Goal: Entertainment & Leisure: Consume media (video, audio)

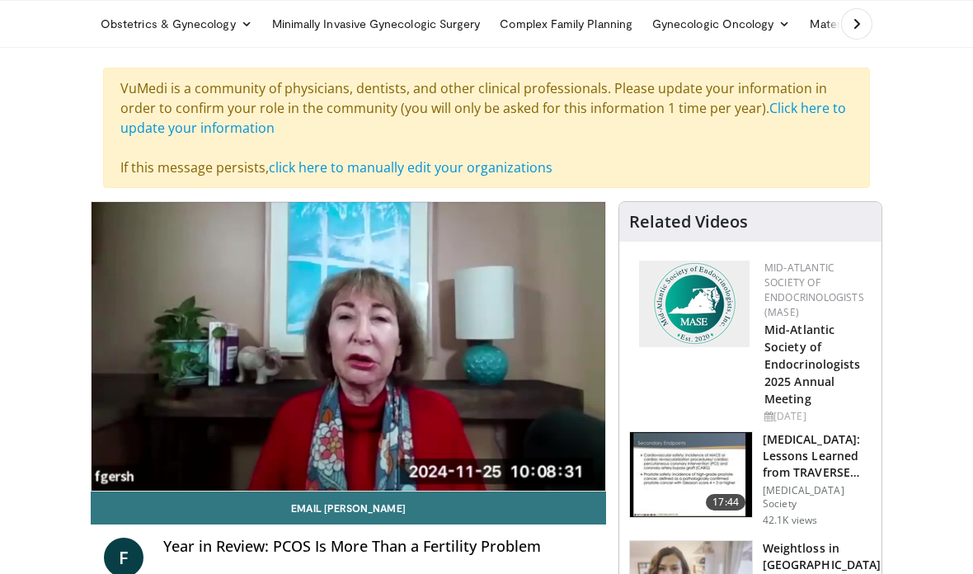
scroll to position [165, 0]
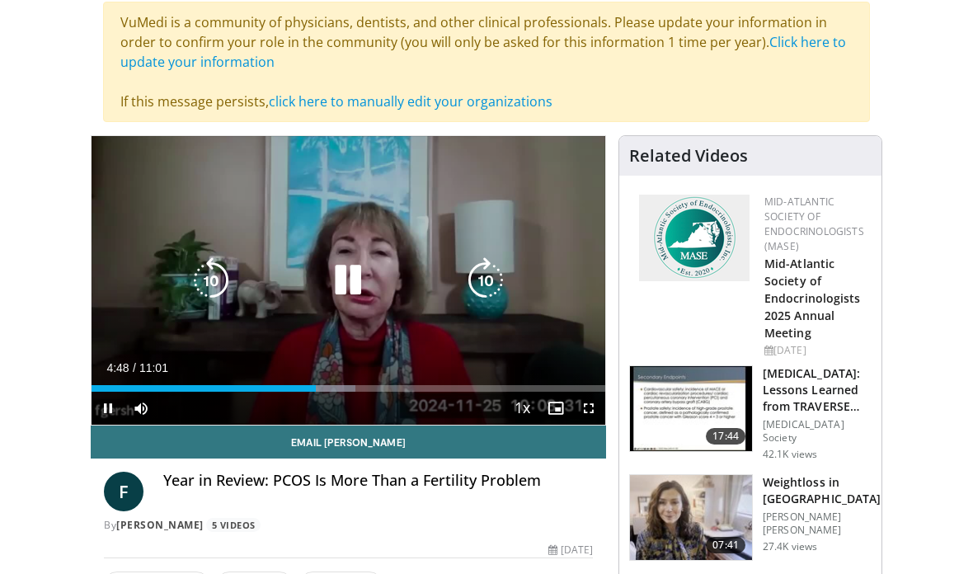
click at [350, 283] on icon "Video Player" at bounding box center [348, 280] width 46 height 46
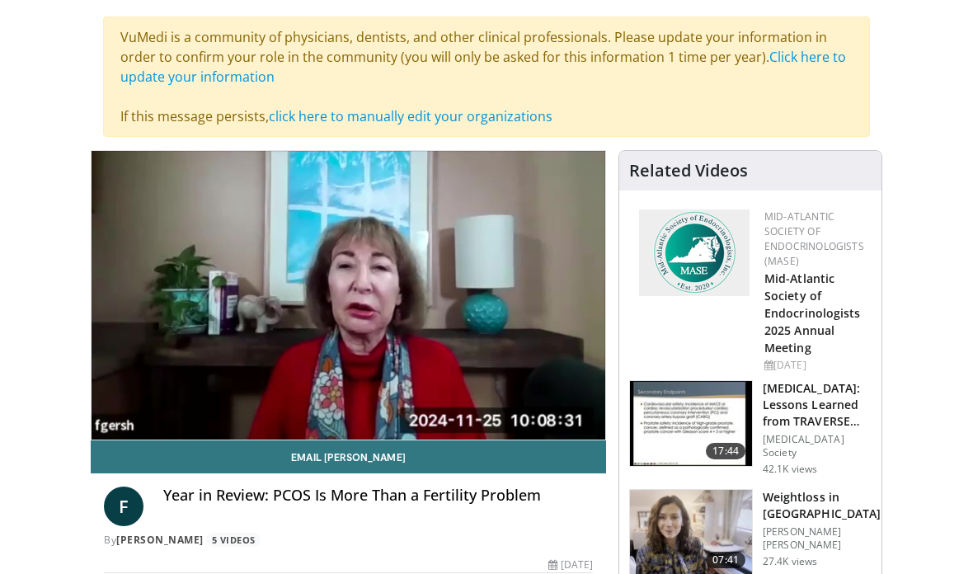
scroll to position [134, 0]
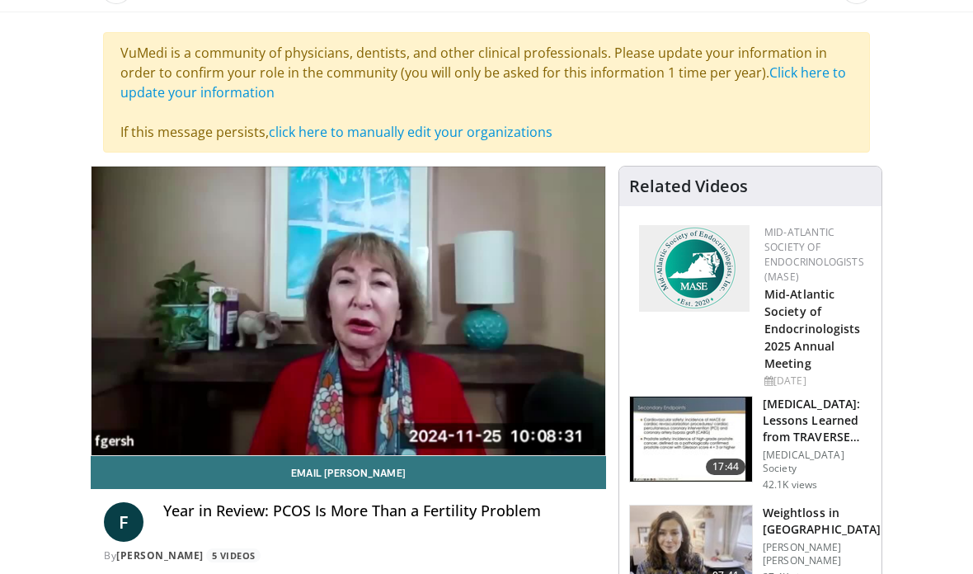
click at [818, 73] on link "Click here to update your information" at bounding box center [483, 83] width 726 height 38
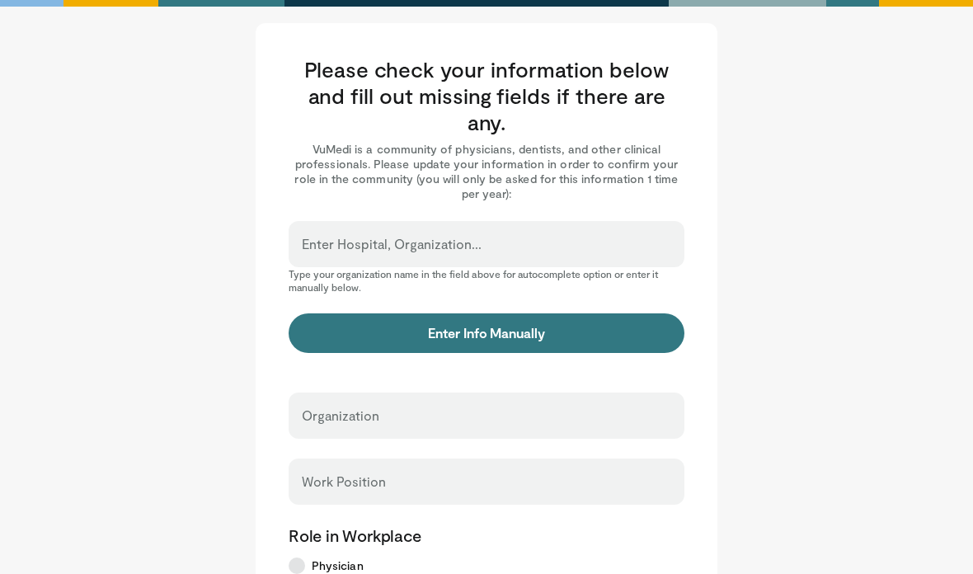
scroll to position [63, 0]
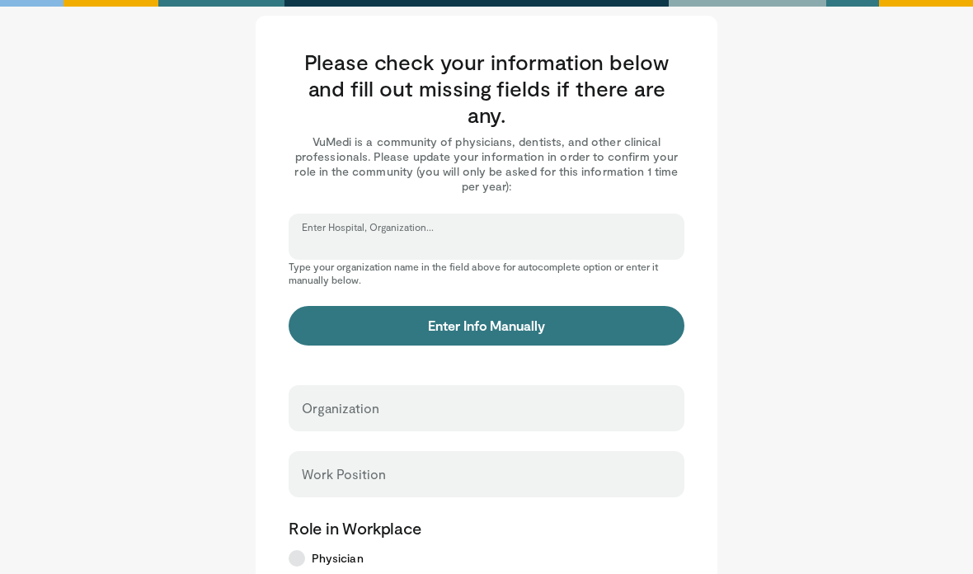
click at [590, 235] on input "Enter Hospital, Organization..." at bounding box center [486, 244] width 369 height 18
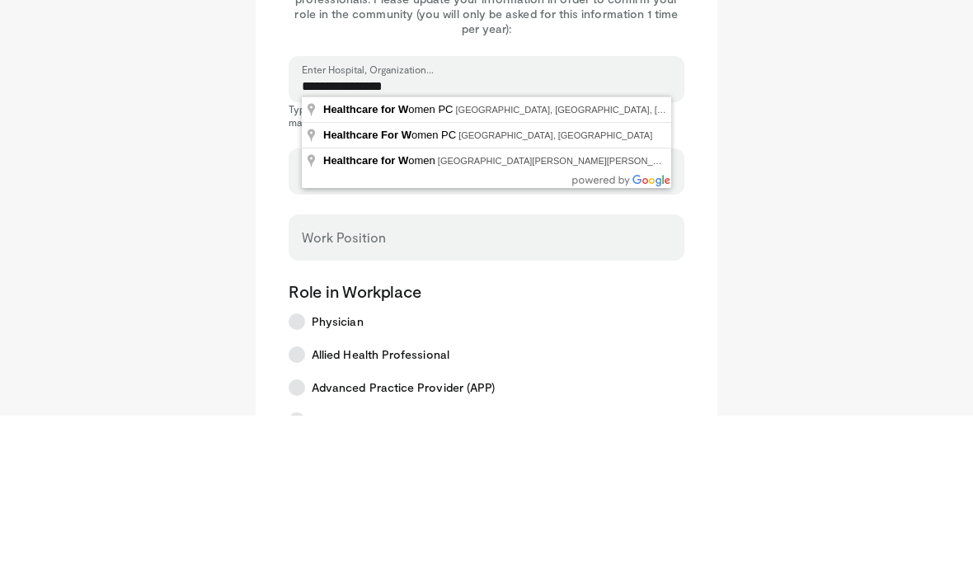
type input "**********"
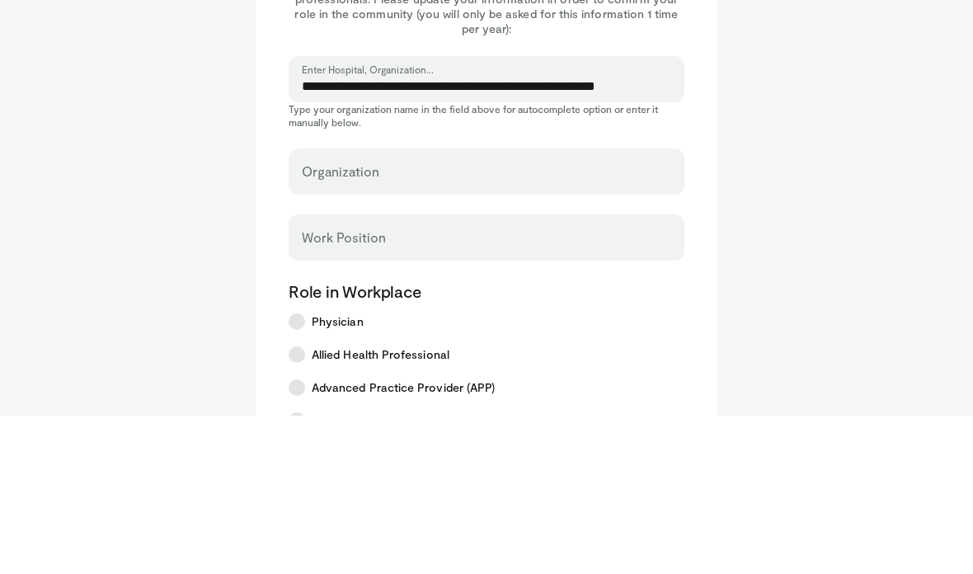
type input "**********"
type input "********"
type input "*****"
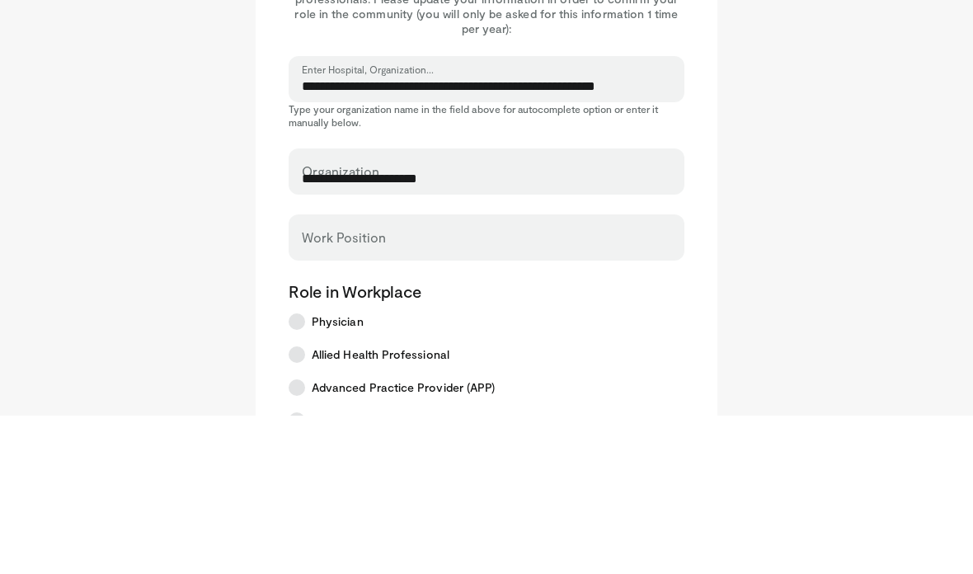
scroll to position [222, 0]
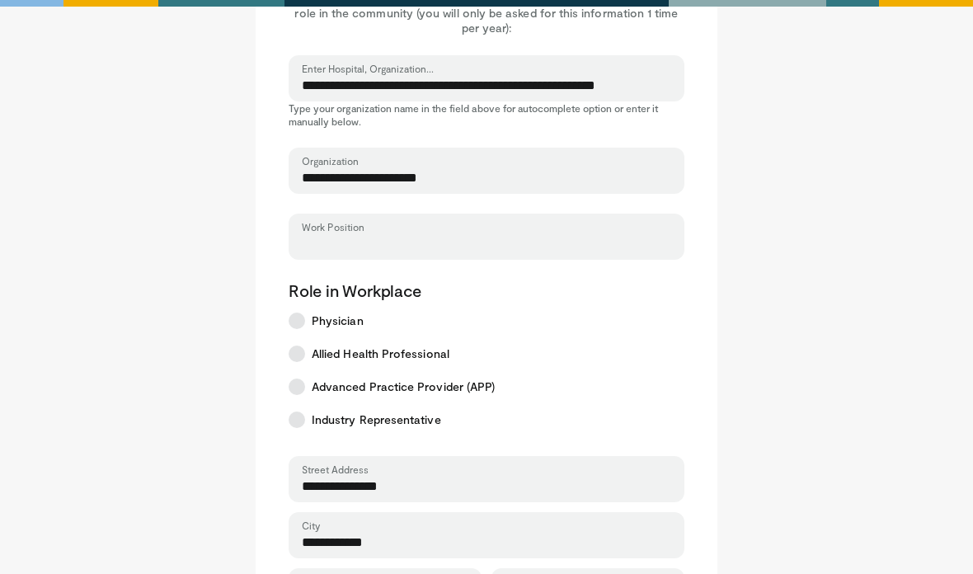
click at [489, 246] on input "Work Position" at bounding box center [486, 244] width 369 height 18
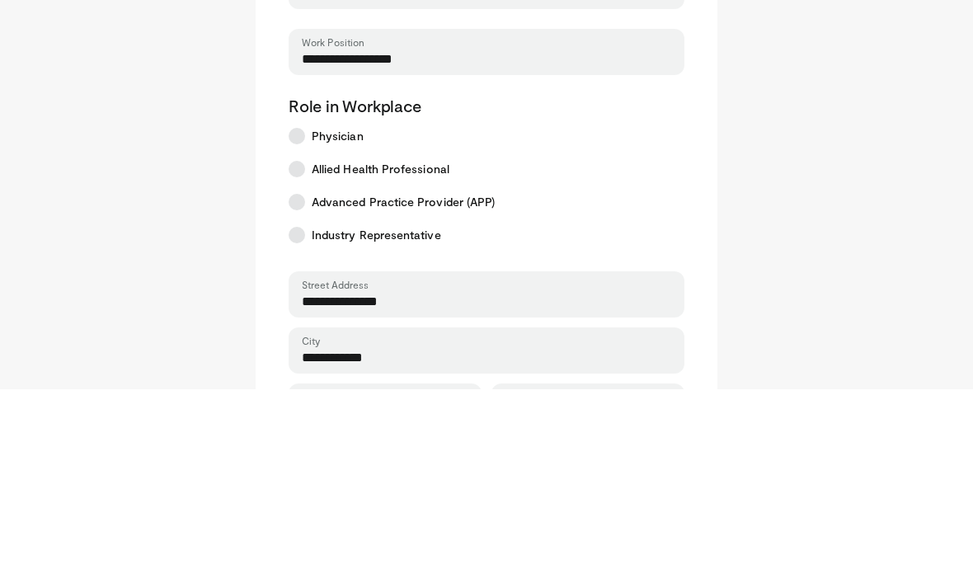
type input "**********"
click at [301, 313] on icon at bounding box center [297, 321] width 16 height 16
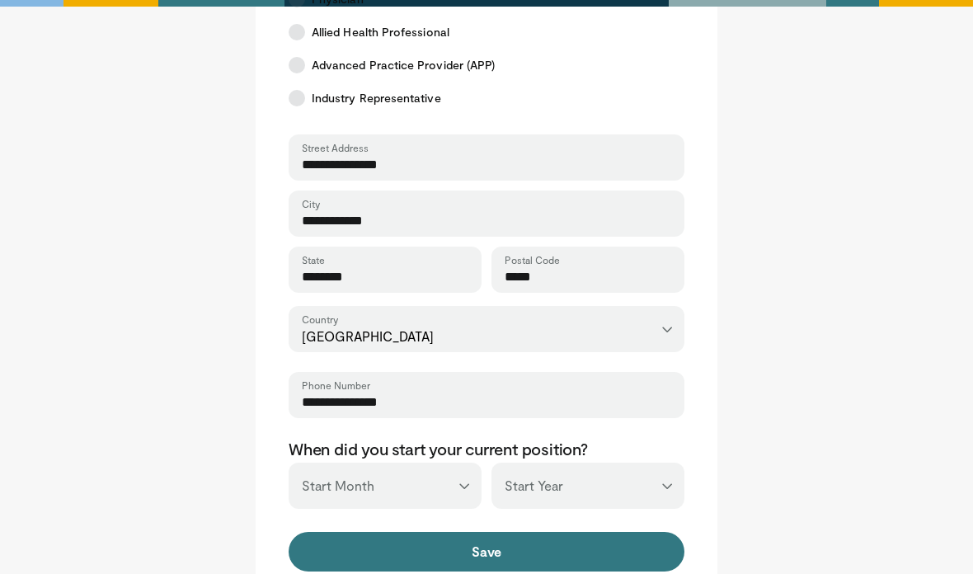
scroll to position [614, 0]
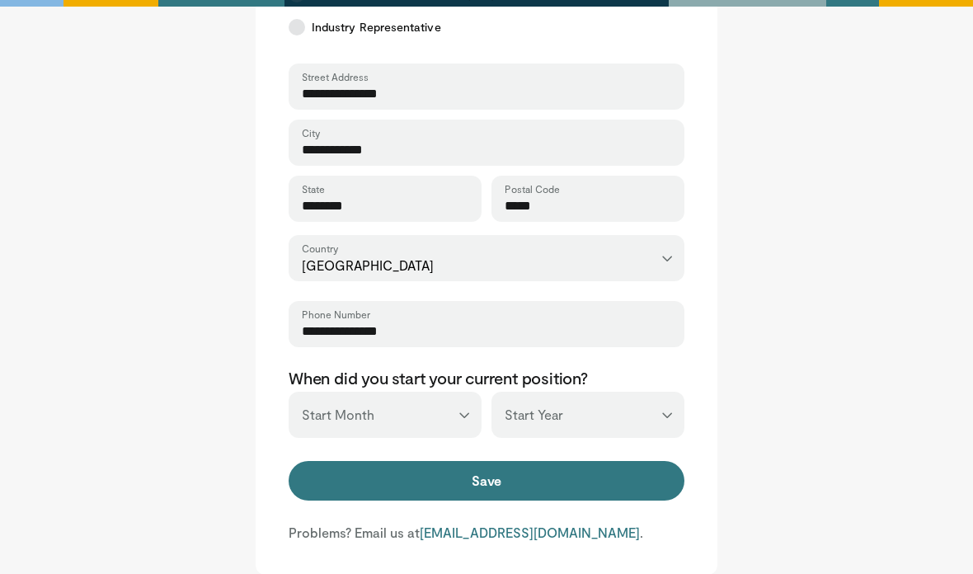
click at [450, 412] on select "*** ******* ******** ***** ***** *** **** **** ****** ********* ******* *******…" at bounding box center [385, 415] width 193 height 46
select select "*"
click at [604, 415] on select "*** **** **** **** **** **** **** **** **** **** **** **** **** **** **** **** …" at bounding box center [588, 415] width 193 height 46
select select "****"
click at [501, 477] on button "Save" at bounding box center [487, 481] width 396 height 40
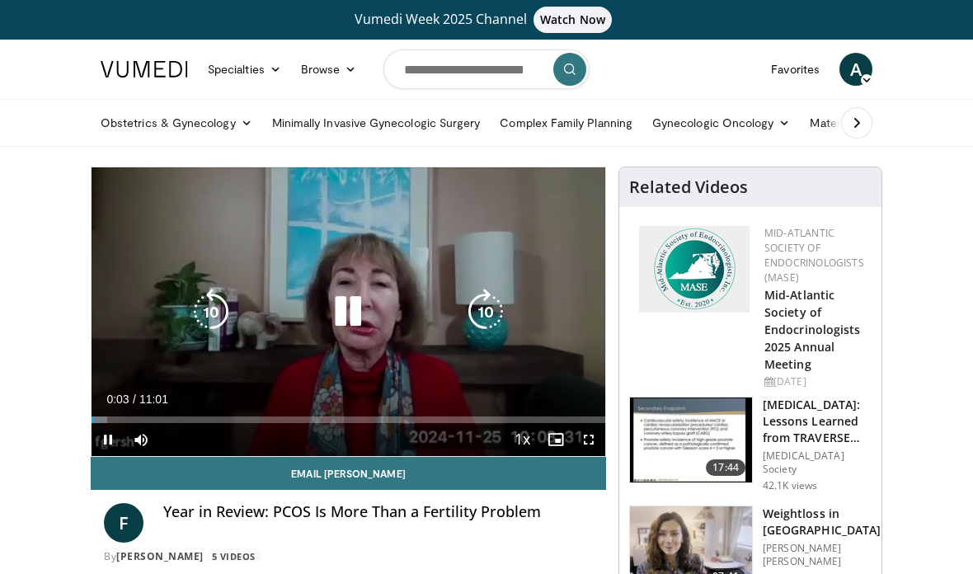
click at [167, 420] on div "Loaded : 2.97%" at bounding box center [349, 419] width 514 height 7
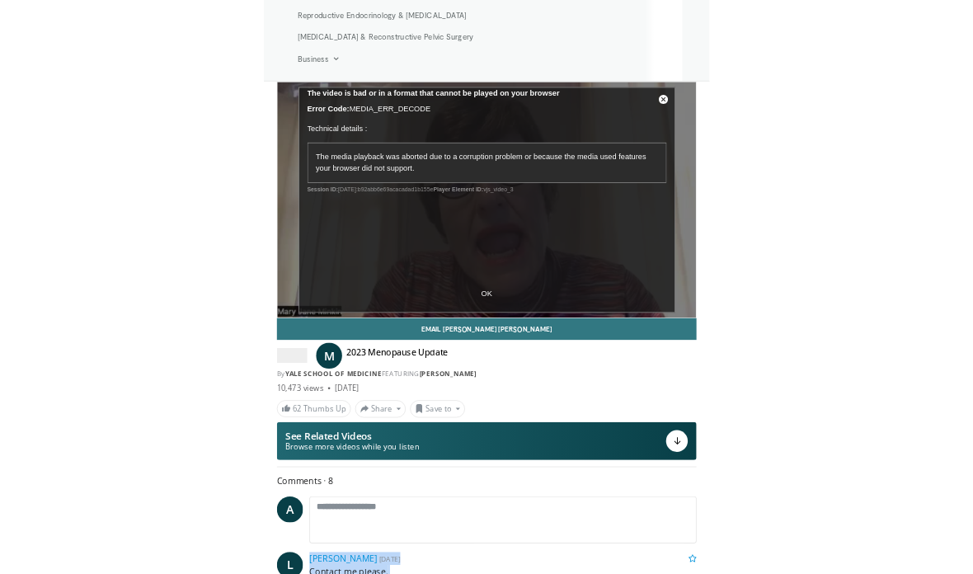
scroll to position [455, 0]
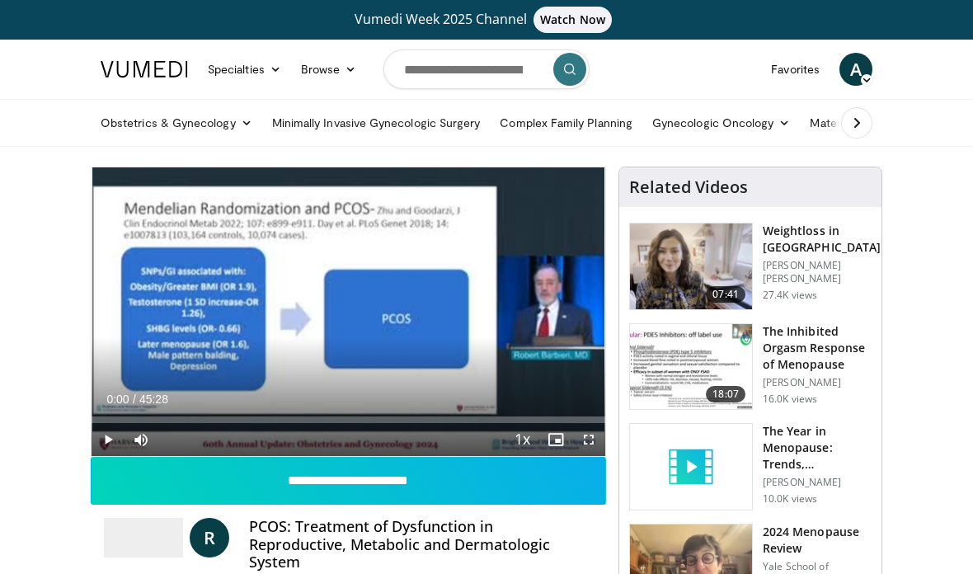
click at [336, 305] on icon "Video Player" at bounding box center [348, 312] width 46 height 46
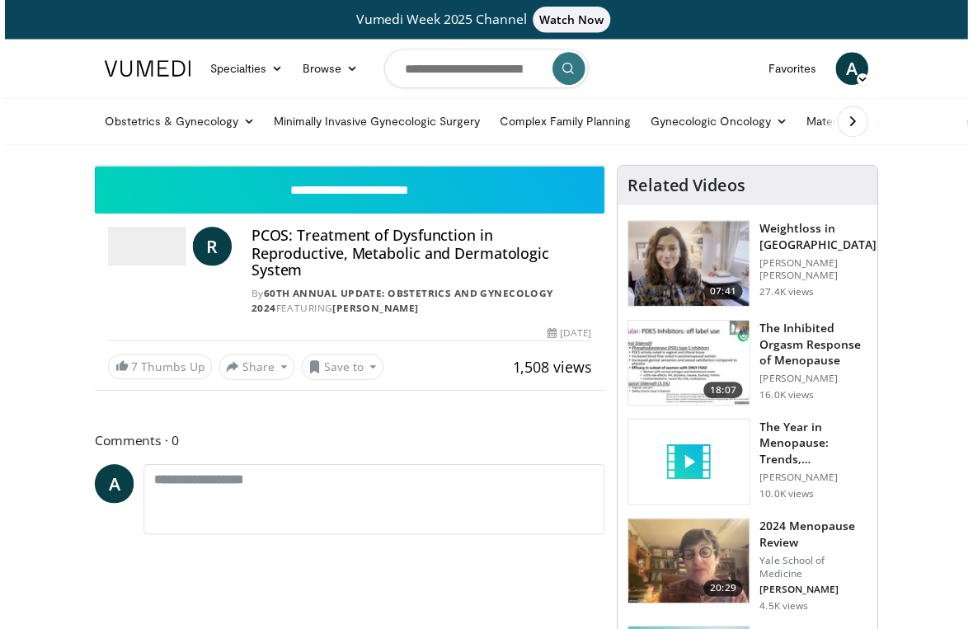
scroll to position [20, 0]
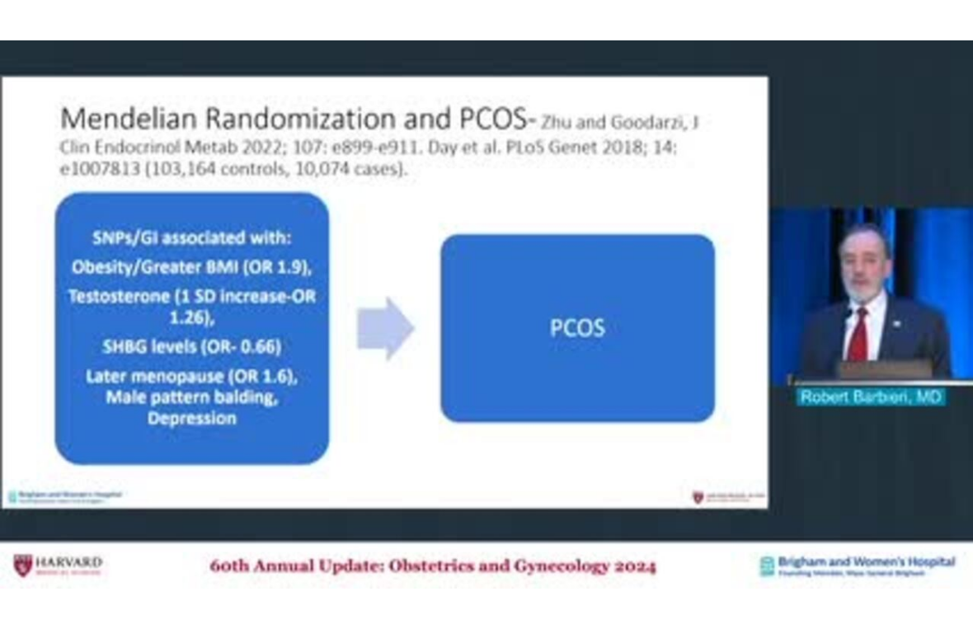
click at [642, 573] on html "Vumedi Week 2025 Channel Watch Now Specialties Adult & Family Medicine Allergy,…" at bounding box center [486, 294] width 973 height 629
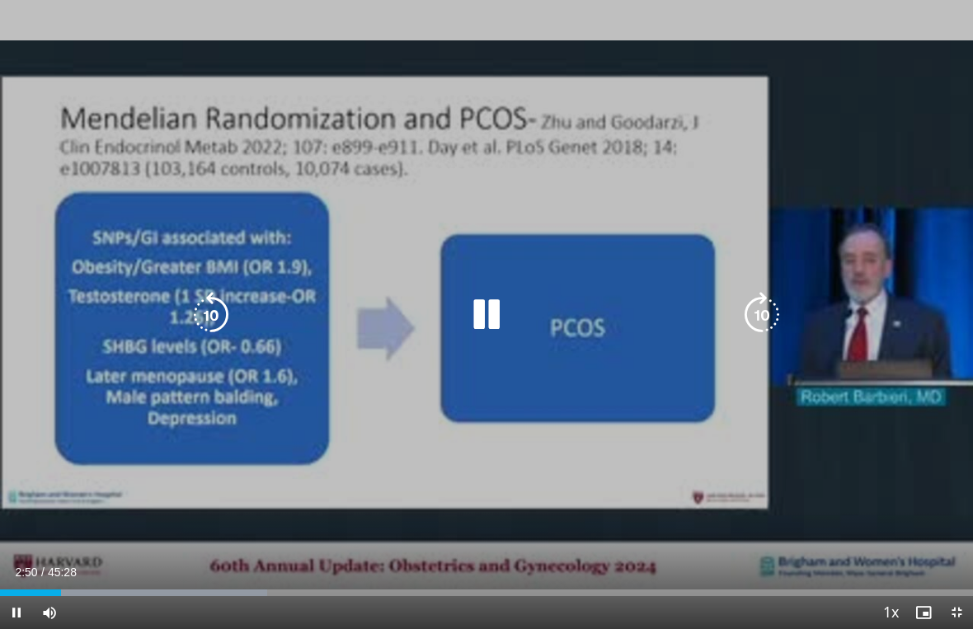
click at [491, 312] on icon "Video Player" at bounding box center [486, 315] width 46 height 46
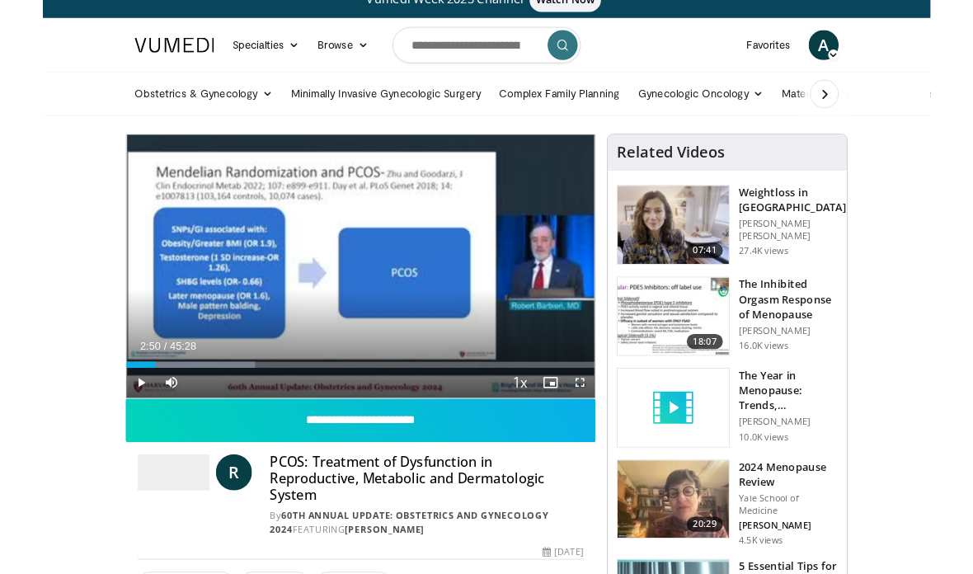
scroll to position [188, 0]
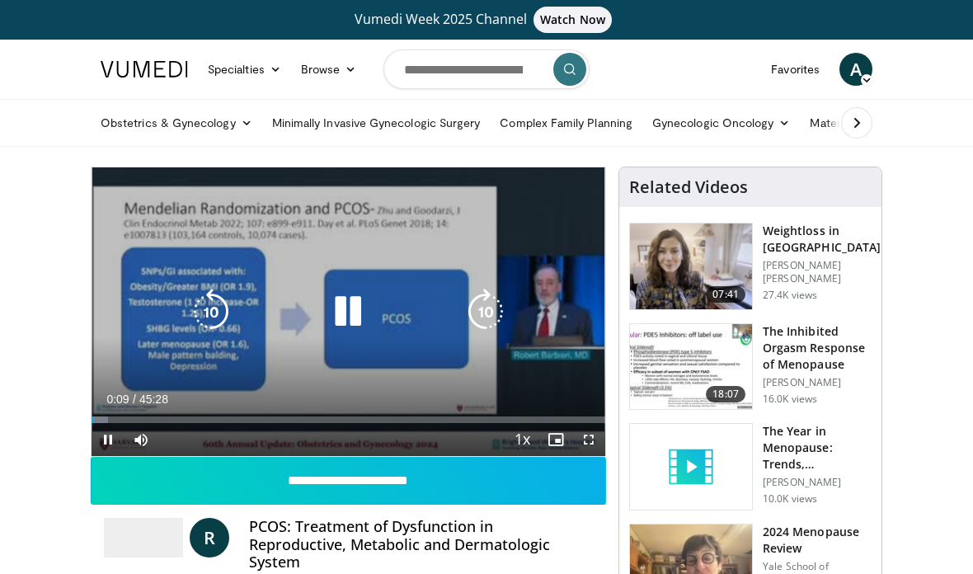
click at [497, 300] on icon "Video Player" at bounding box center [486, 312] width 46 height 46
click at [495, 311] on icon "Video Player" at bounding box center [486, 312] width 46 height 46
click at [501, 308] on icon "Video Player" at bounding box center [486, 312] width 46 height 46
click at [489, 310] on icon "Video Player" at bounding box center [486, 312] width 46 height 46
click at [194, 299] on icon "Video Player" at bounding box center [211, 312] width 46 height 46
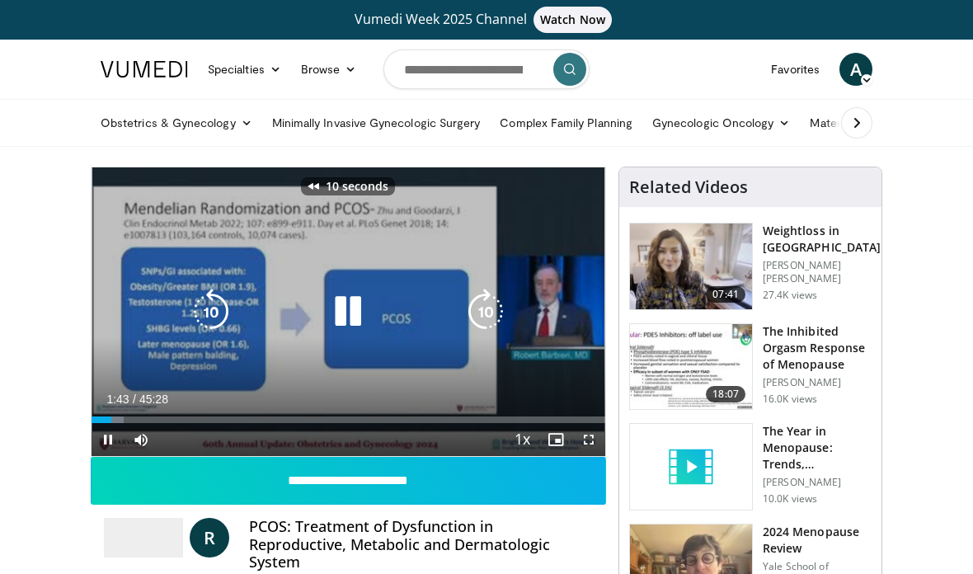
click at [209, 321] on icon "Video Player" at bounding box center [211, 312] width 46 height 46
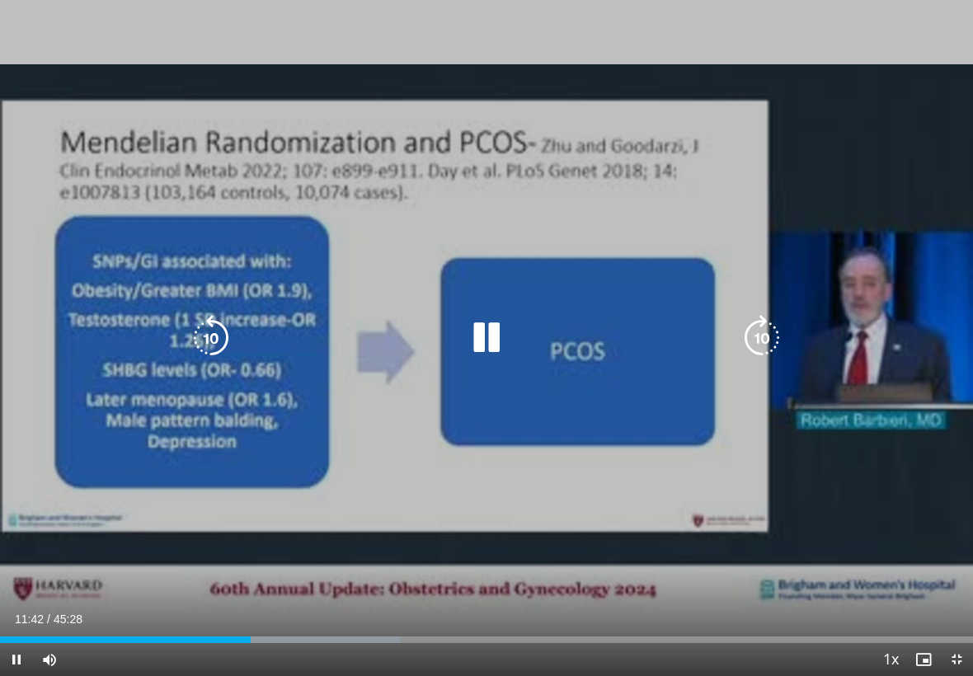
click at [216, 329] on icon "Video Player" at bounding box center [211, 338] width 46 height 46
click at [214, 337] on icon "Video Player" at bounding box center [211, 338] width 46 height 46
click at [222, 332] on icon "Video Player" at bounding box center [211, 338] width 46 height 46
click at [219, 327] on icon "Video Player" at bounding box center [211, 338] width 46 height 46
click at [219, 345] on icon "Video Player" at bounding box center [211, 338] width 46 height 46
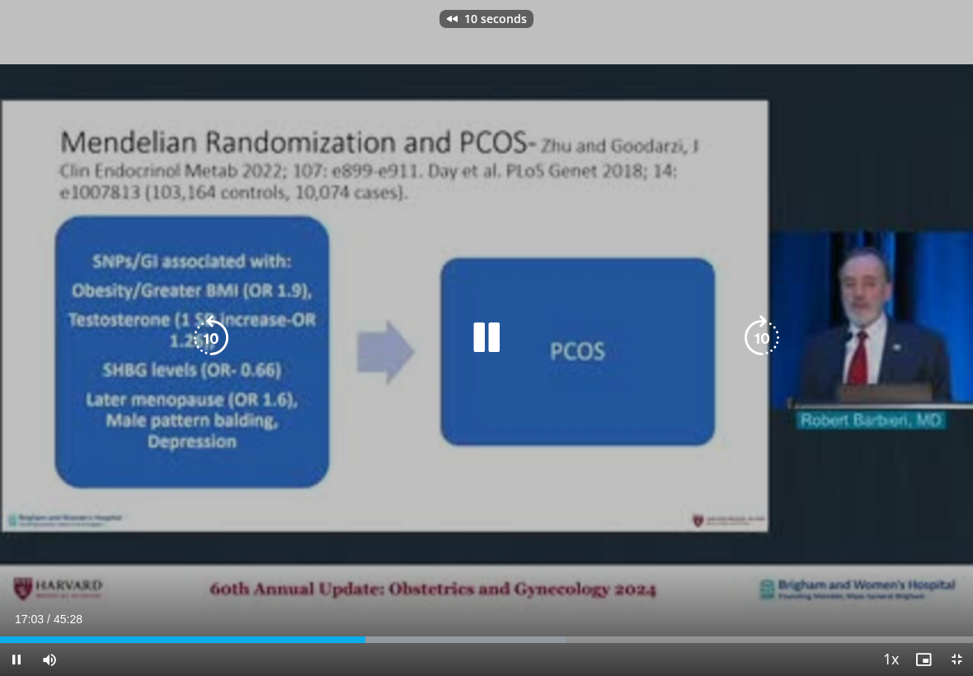
click at [209, 329] on icon "Video Player" at bounding box center [211, 338] width 46 height 46
click at [218, 339] on icon "Video Player" at bounding box center [211, 338] width 46 height 46
click at [217, 338] on icon "Video Player" at bounding box center [211, 338] width 46 height 46
click at [220, 336] on icon "Video Player" at bounding box center [211, 338] width 46 height 46
click at [207, 329] on icon "Video Player" at bounding box center [211, 338] width 46 height 46
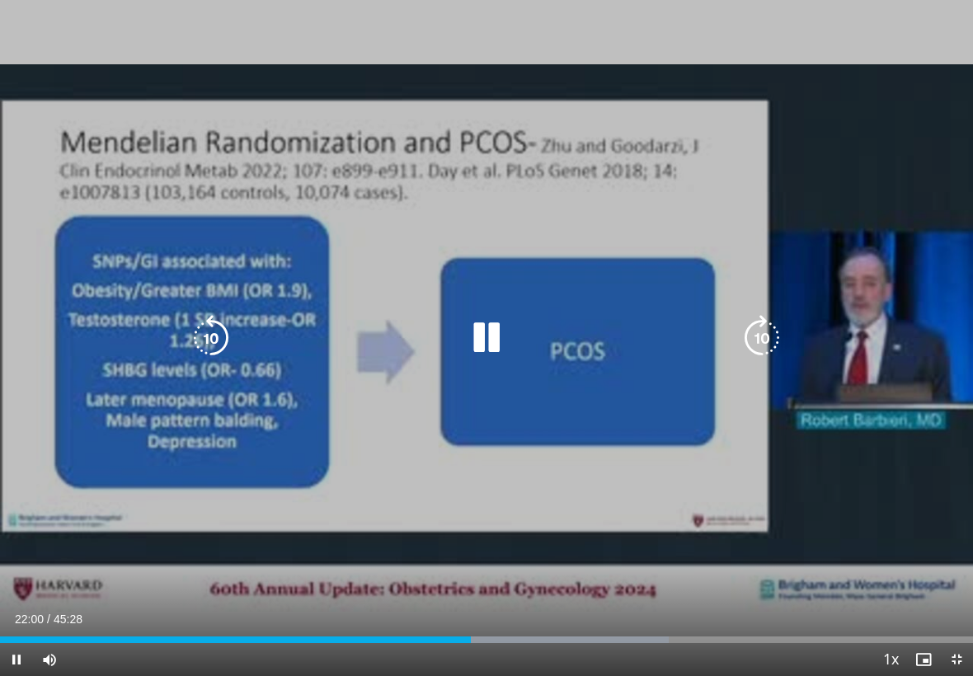
click at [479, 318] on icon "Video Player" at bounding box center [486, 338] width 46 height 46
click at [478, 317] on icon "Video Player" at bounding box center [486, 338] width 46 height 46
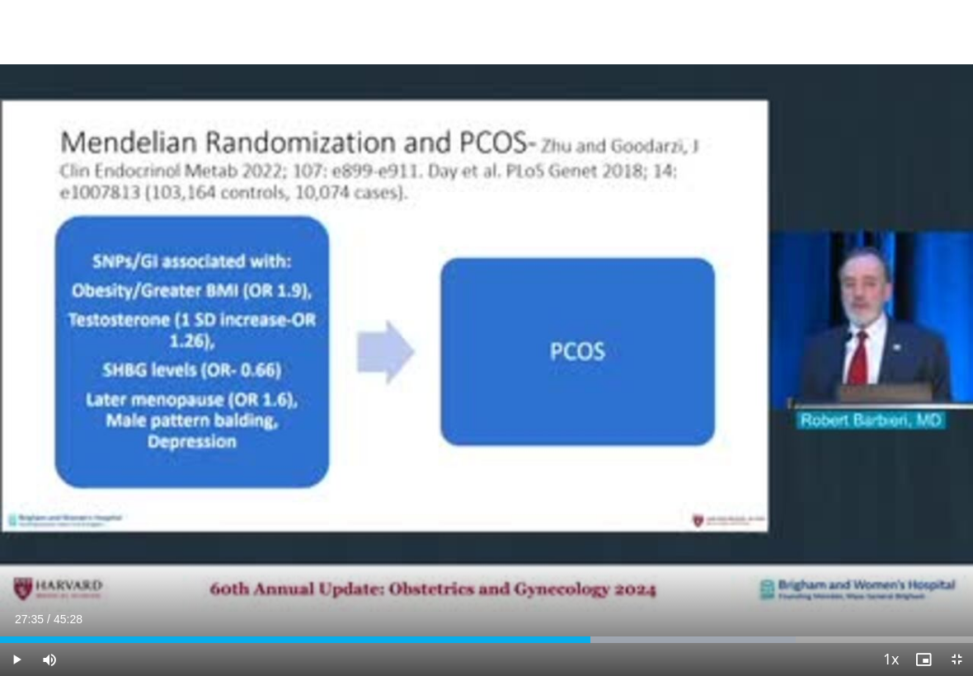
click at [499, 436] on div "60 seconds Tap to unmute" at bounding box center [486, 338] width 973 height 676
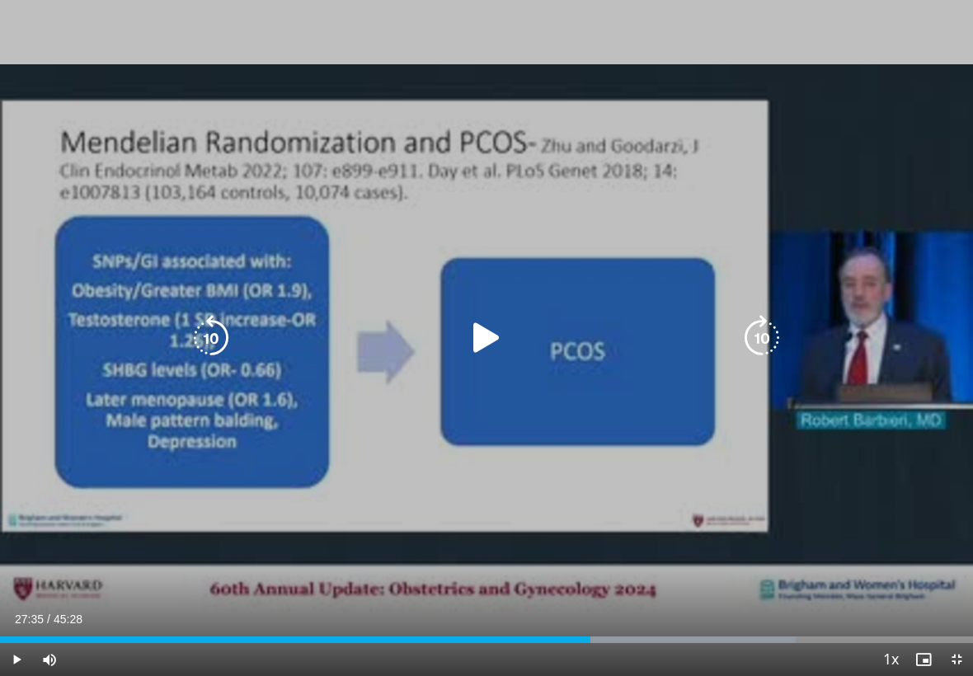
click at [488, 327] on icon "Video Player" at bounding box center [486, 338] width 46 height 46
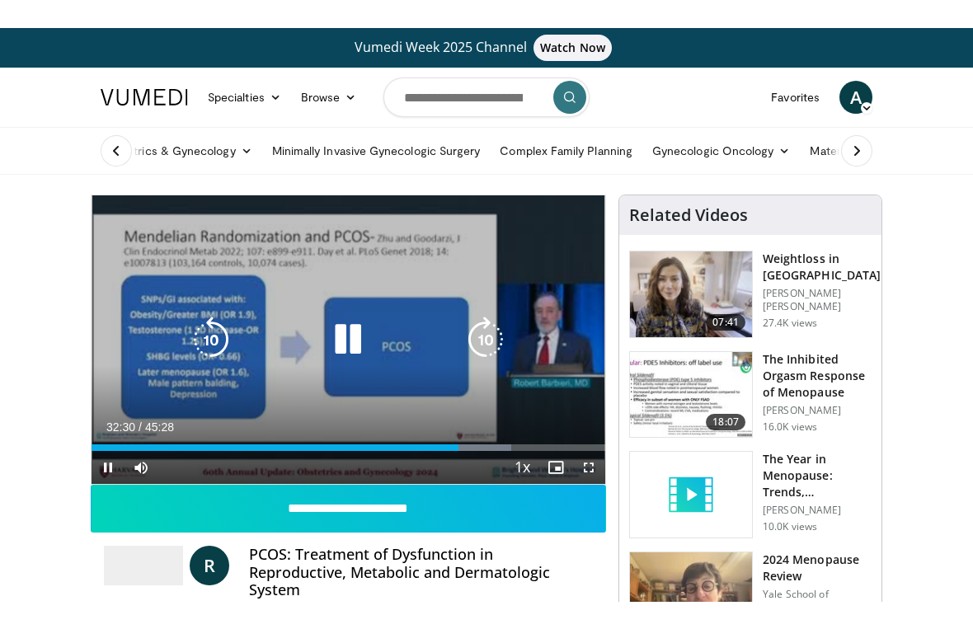
scroll to position [20, 0]
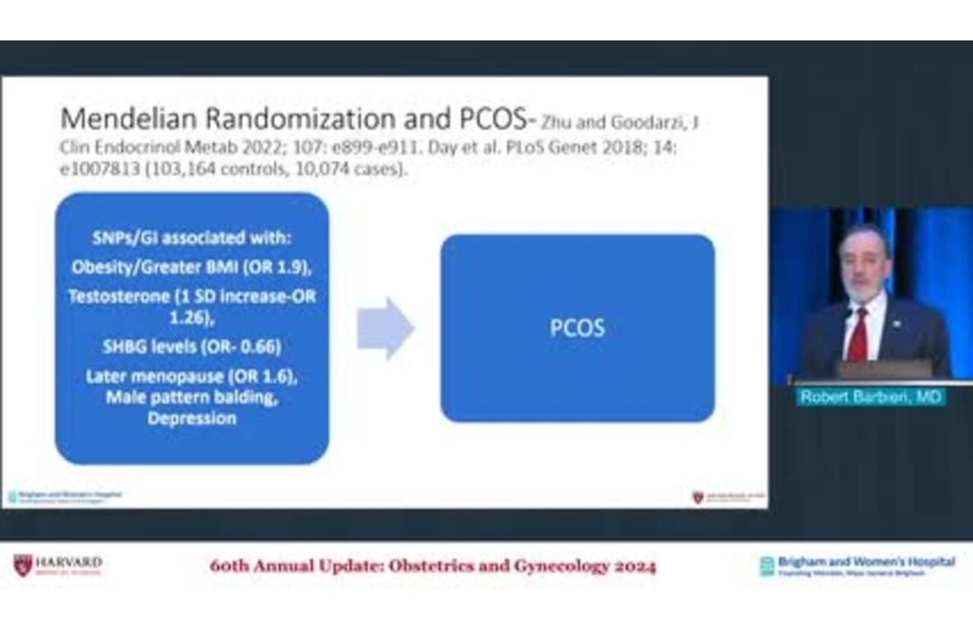
click at [13, 573] on html "Vumedi Week 2025 Channel Watch Now Specialties Adult & Family Medicine Allergy,…" at bounding box center [486, 294] width 973 height 629
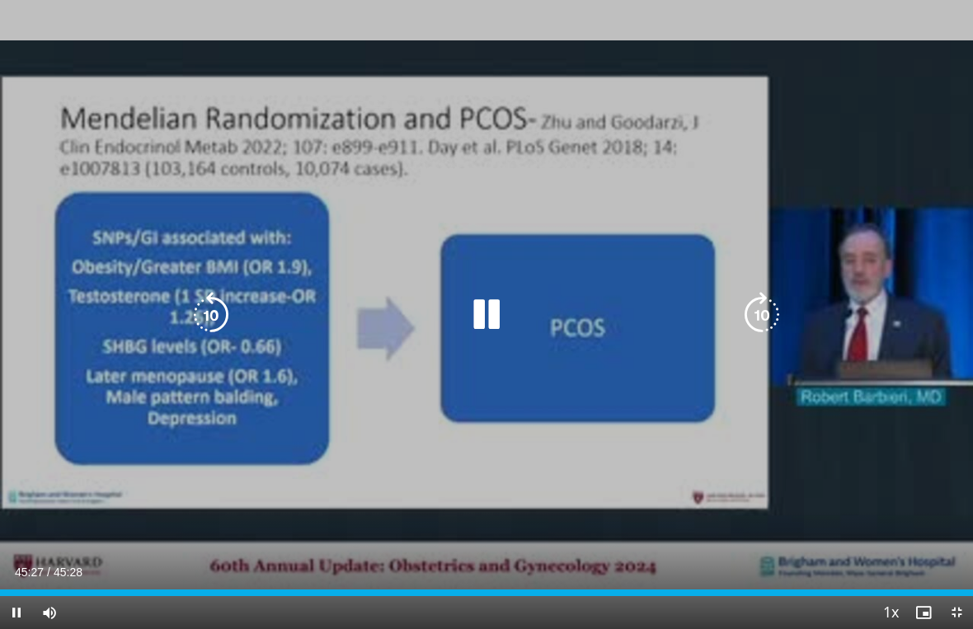
click at [496, 308] on icon "Video Player" at bounding box center [486, 315] width 46 height 46
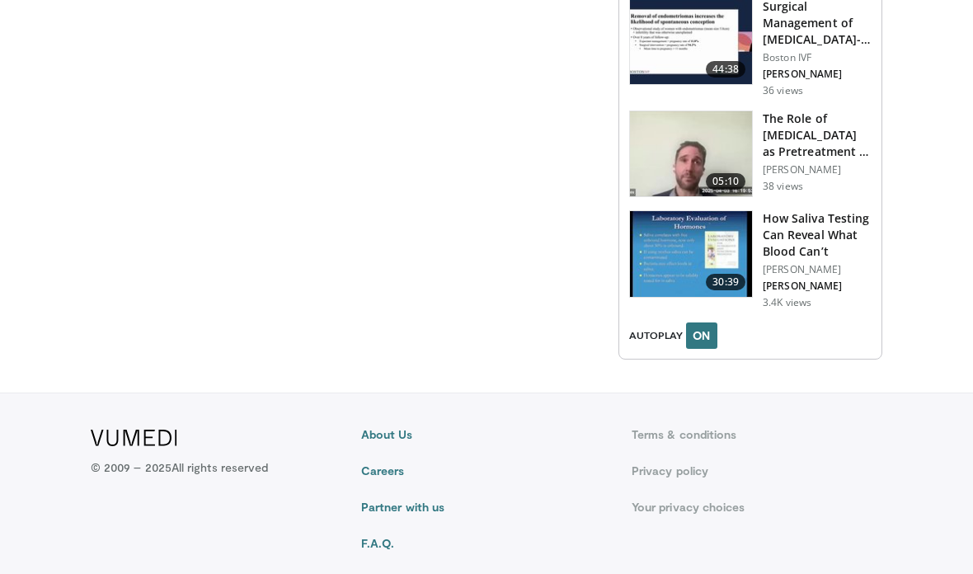
scroll to position [2470, 0]
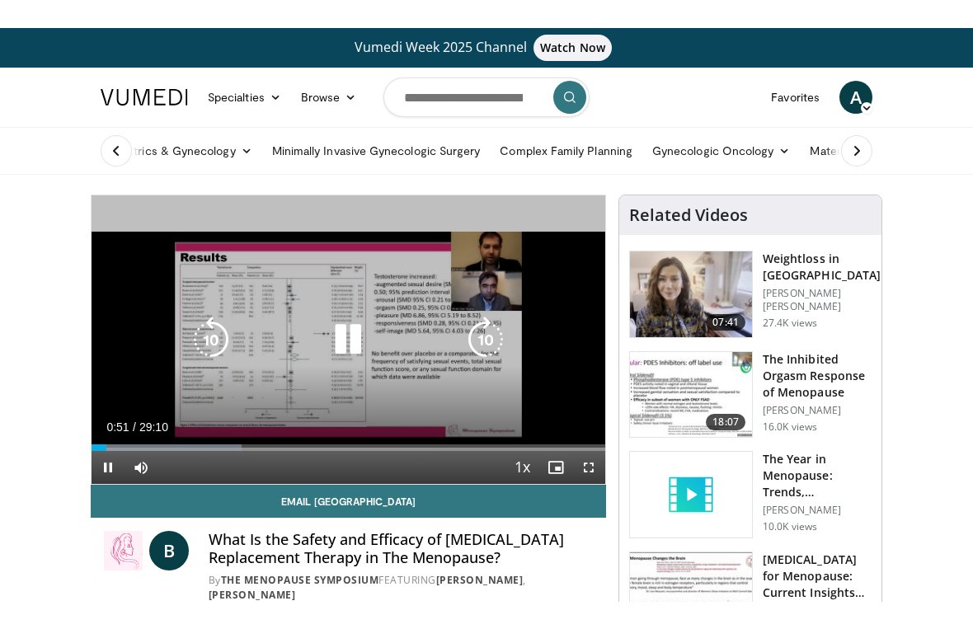
scroll to position [20, 0]
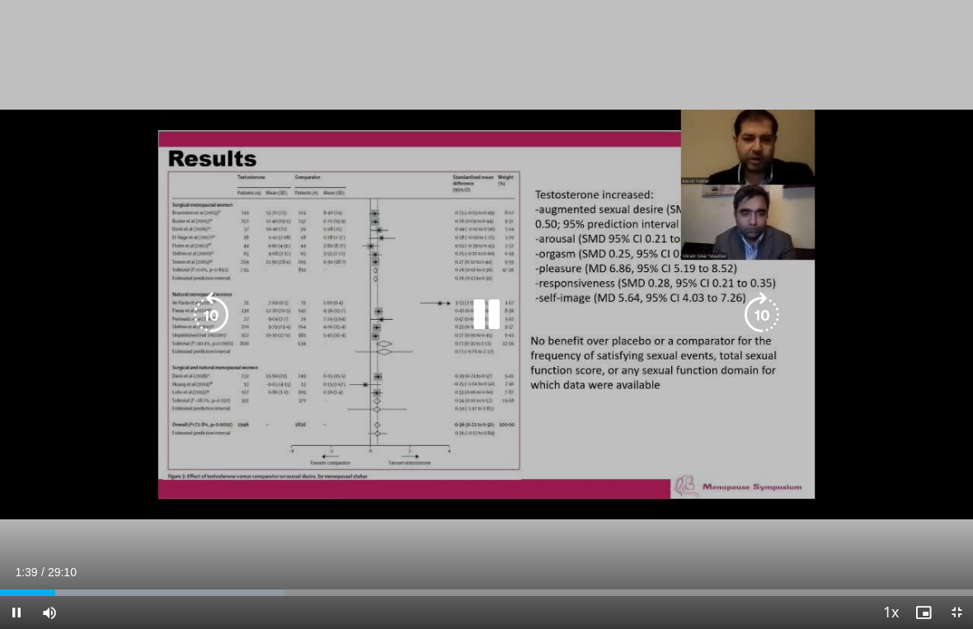
click at [954, 573] on html "Vumedi Week 2025 Channel Watch Now Specialties Adult & Family Medicine Allergy,…" at bounding box center [486, 294] width 973 height 629
click at [481, 318] on icon "Video Player" at bounding box center [486, 315] width 46 height 46
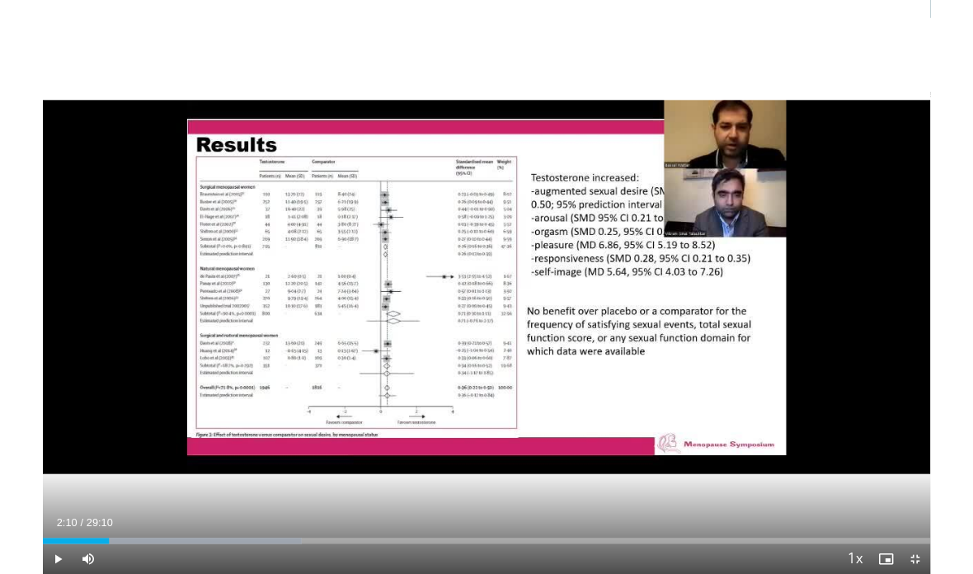
scroll to position [0, 0]
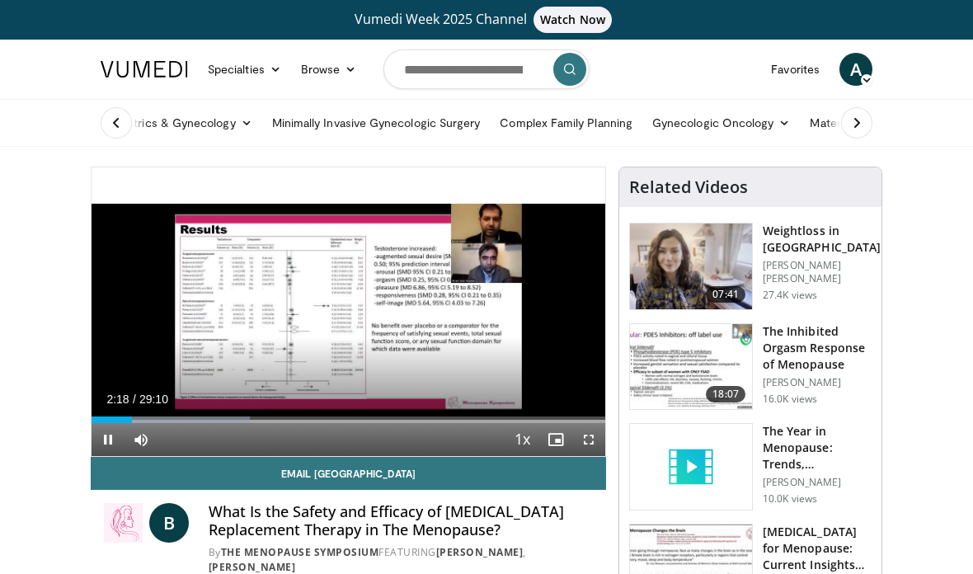
click at [560, 368] on div "10 seconds Tap to unmute" at bounding box center [349, 311] width 514 height 289
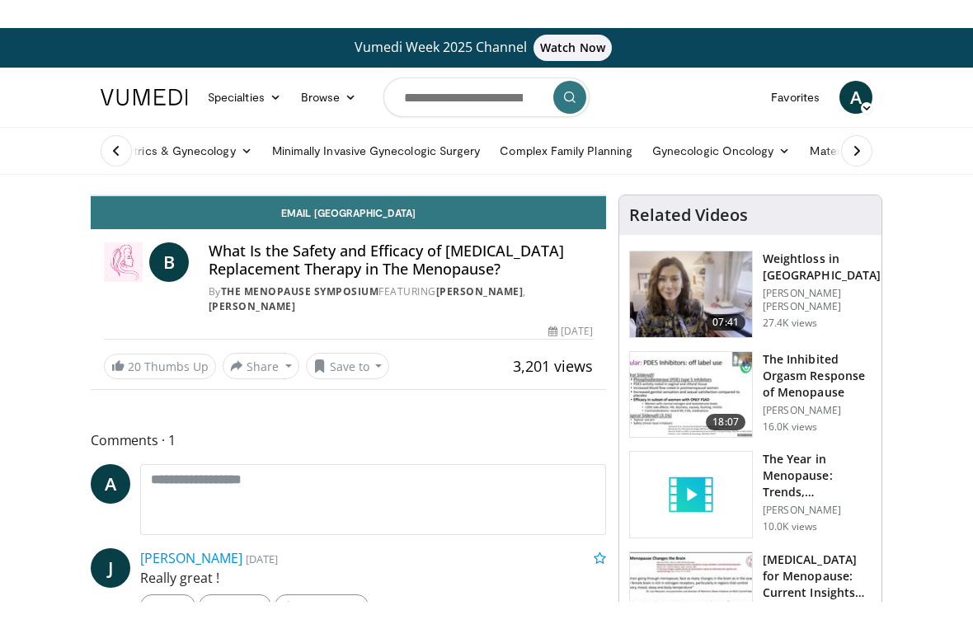
scroll to position [20, 0]
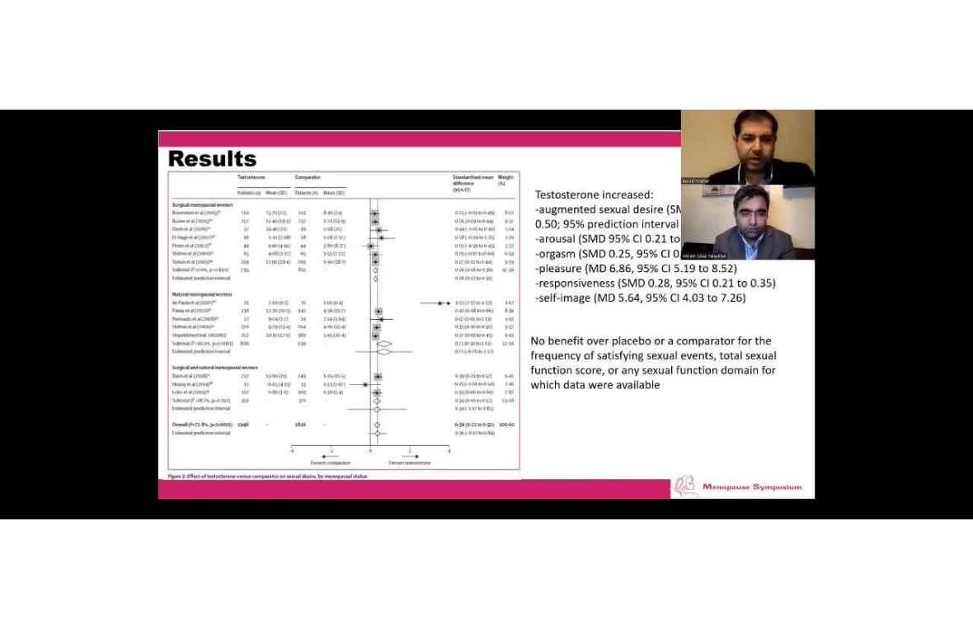
click at [350, 282] on div "10 seconds Tap to unmute" at bounding box center [486, 314] width 973 height 629
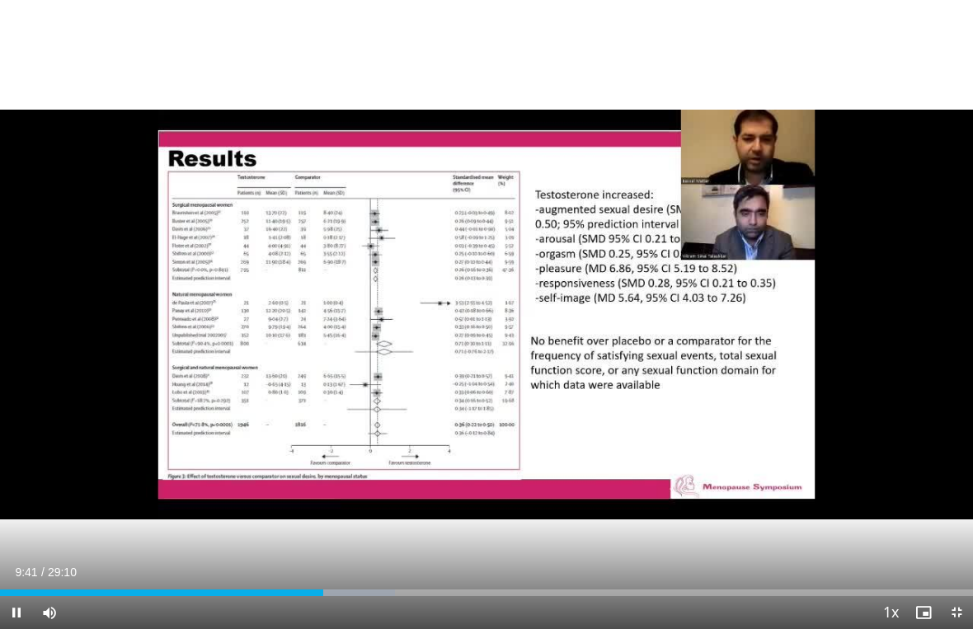
click at [379, 317] on div "10 seconds Tap to unmute" at bounding box center [486, 314] width 973 height 629
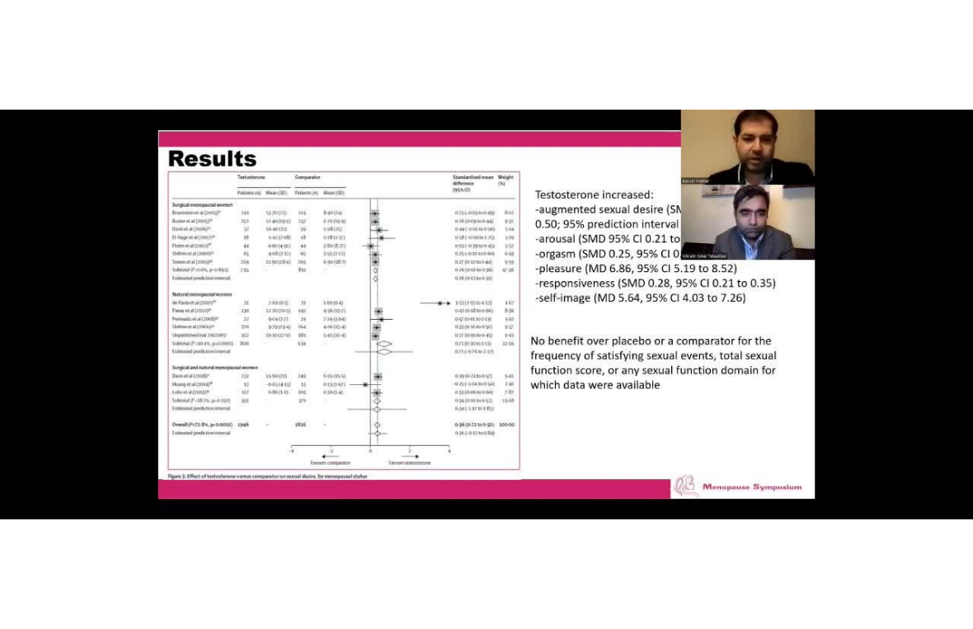
click at [605, 369] on div "10 seconds Tap to unmute" at bounding box center [486, 314] width 973 height 629
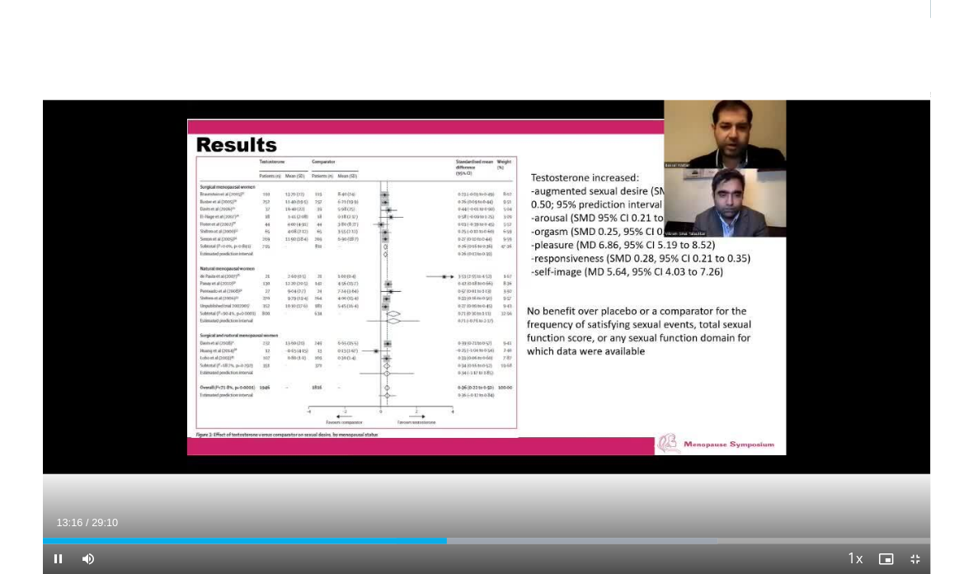
scroll to position [0, 0]
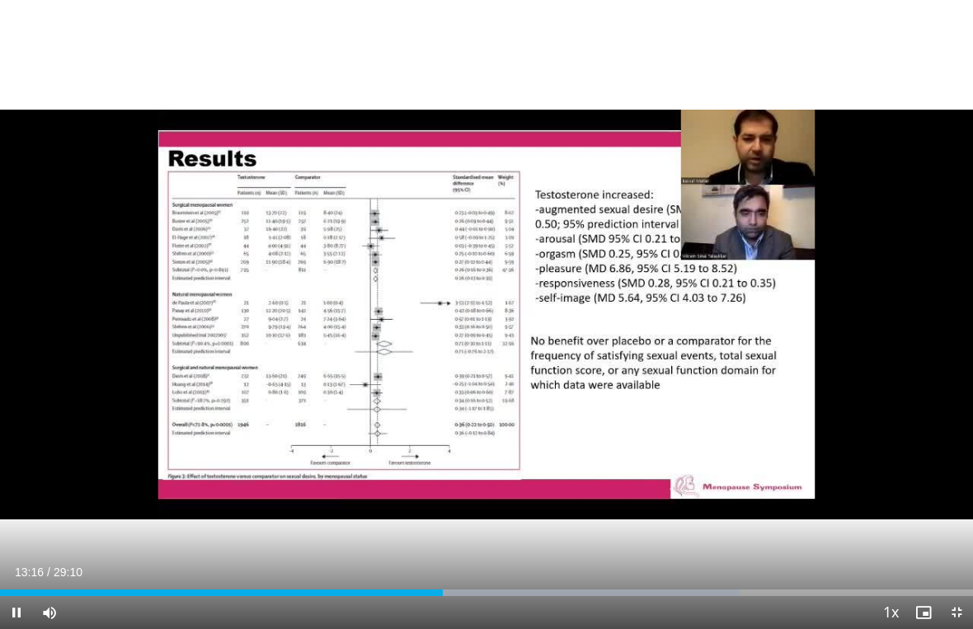
click at [468, 315] on div "10 seconds Tap to unmute" at bounding box center [486, 314] width 973 height 629
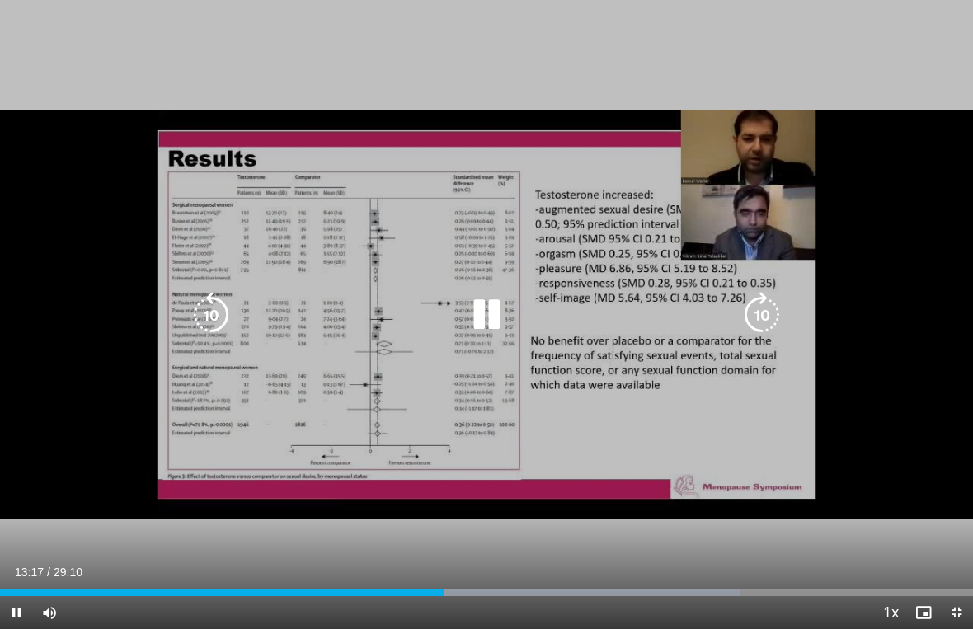
click at [485, 336] on icon "Video Player" at bounding box center [486, 315] width 46 height 46
click at [478, 338] on icon "Video Player" at bounding box center [486, 315] width 46 height 46
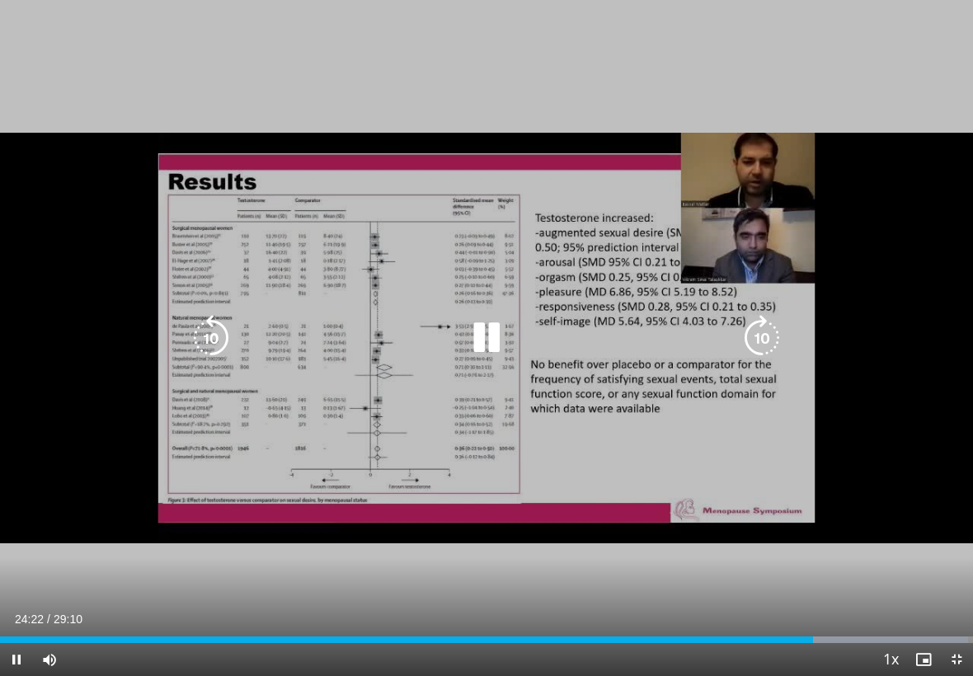
click at [497, 330] on icon "Video Player" at bounding box center [486, 338] width 46 height 46
click at [478, 331] on icon "Video Player" at bounding box center [486, 338] width 46 height 46
click at [499, 333] on icon "Video Player" at bounding box center [486, 338] width 46 height 46
